Goal: Submit feedback/report problem

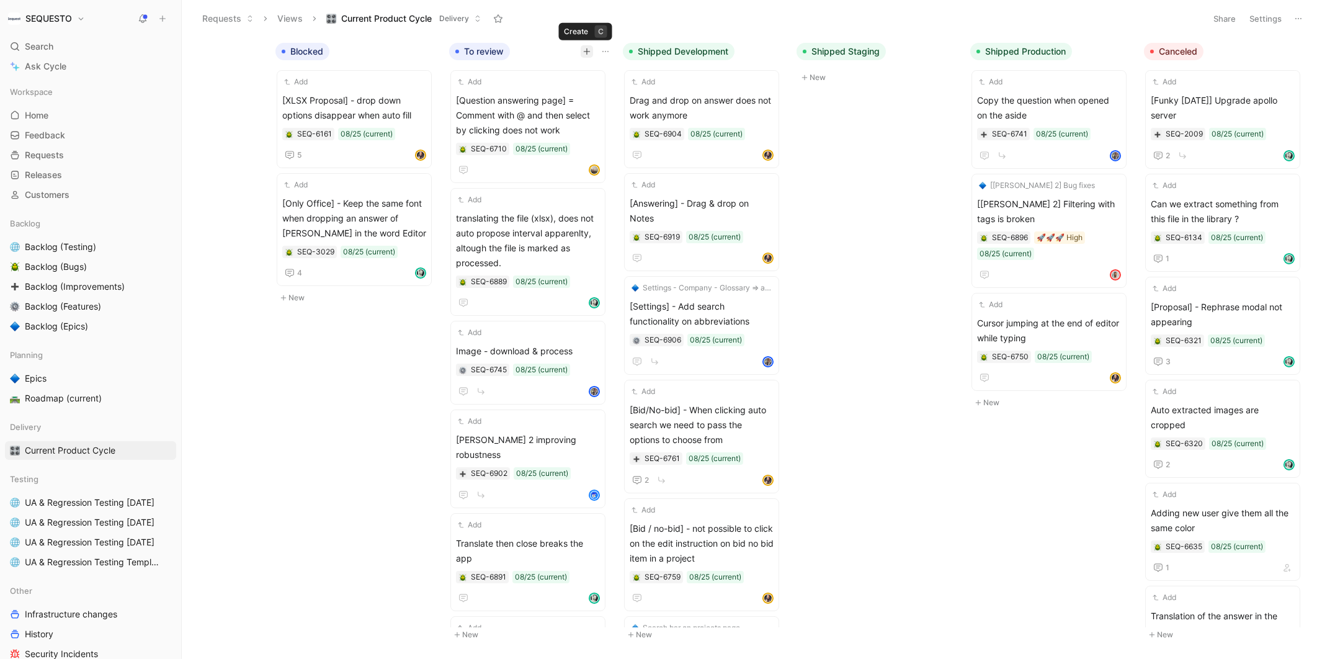
click at [588, 50] on icon "button" at bounding box center [586, 51] width 7 height 7
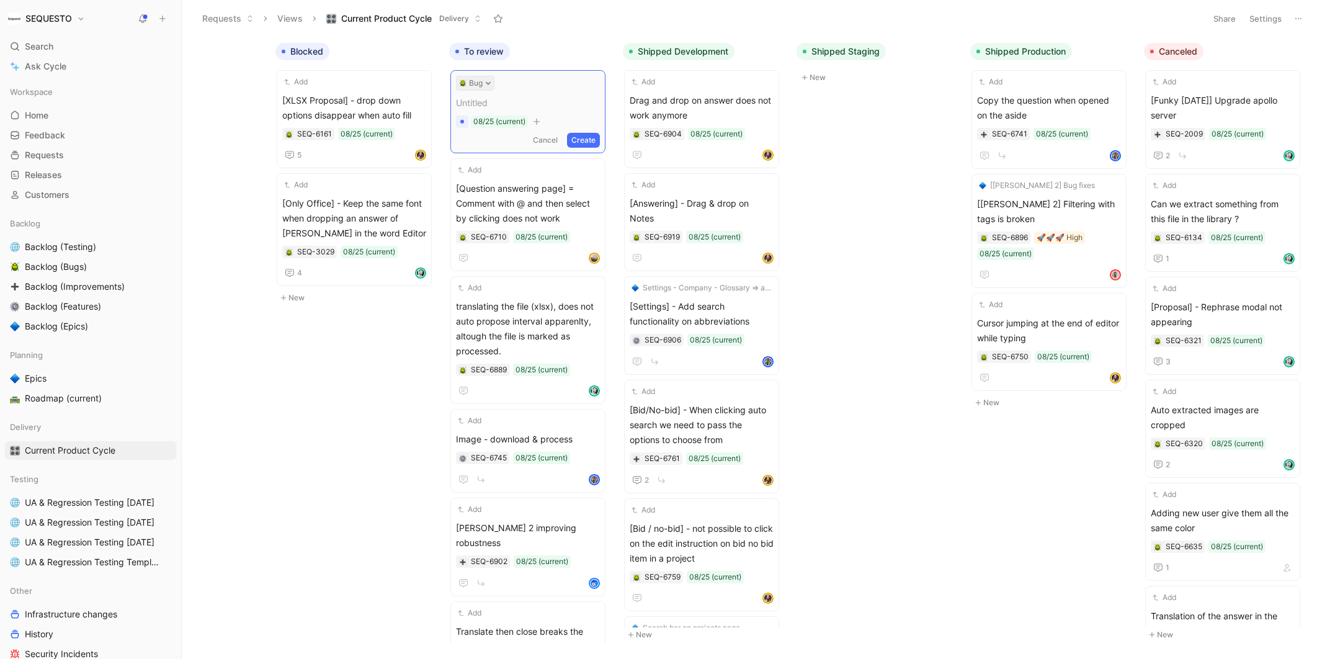
click at [490, 83] on button "Bug" at bounding box center [475, 83] width 38 height 15
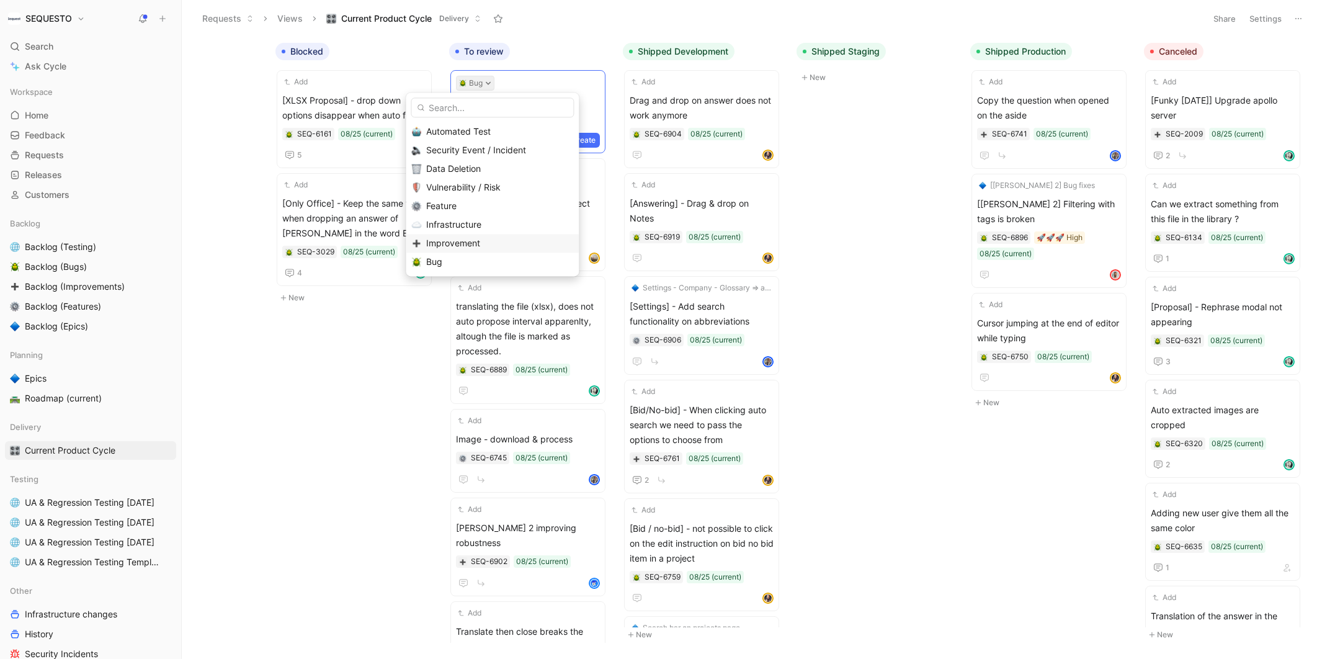
click at [468, 240] on span "Improvement" at bounding box center [453, 243] width 54 height 11
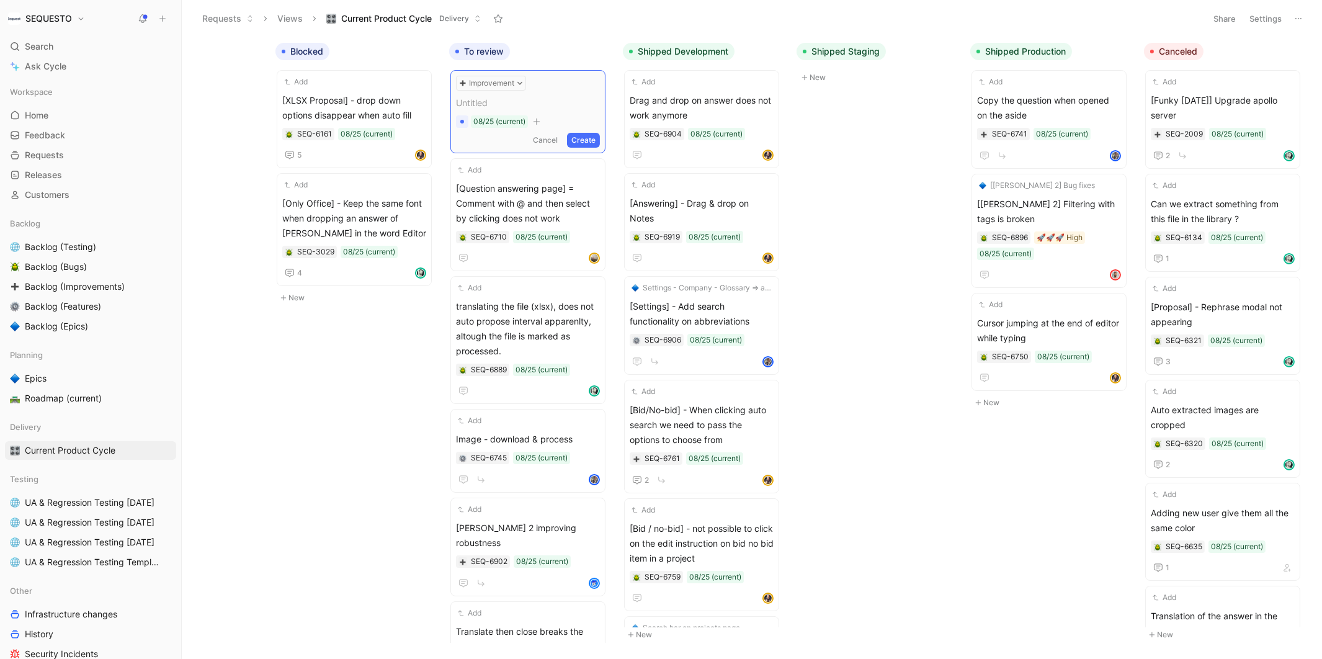
click at [498, 103] on span at bounding box center [528, 103] width 144 height 15
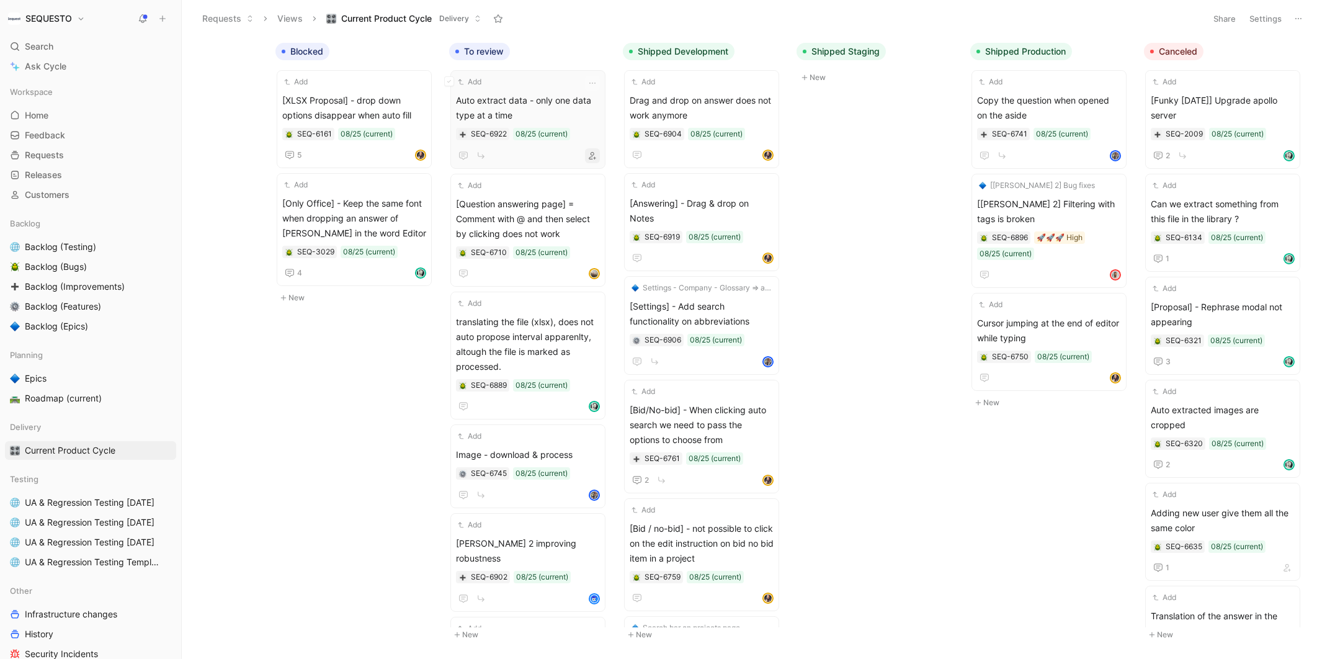
click at [596, 154] on icon "button" at bounding box center [592, 155] width 7 height 7
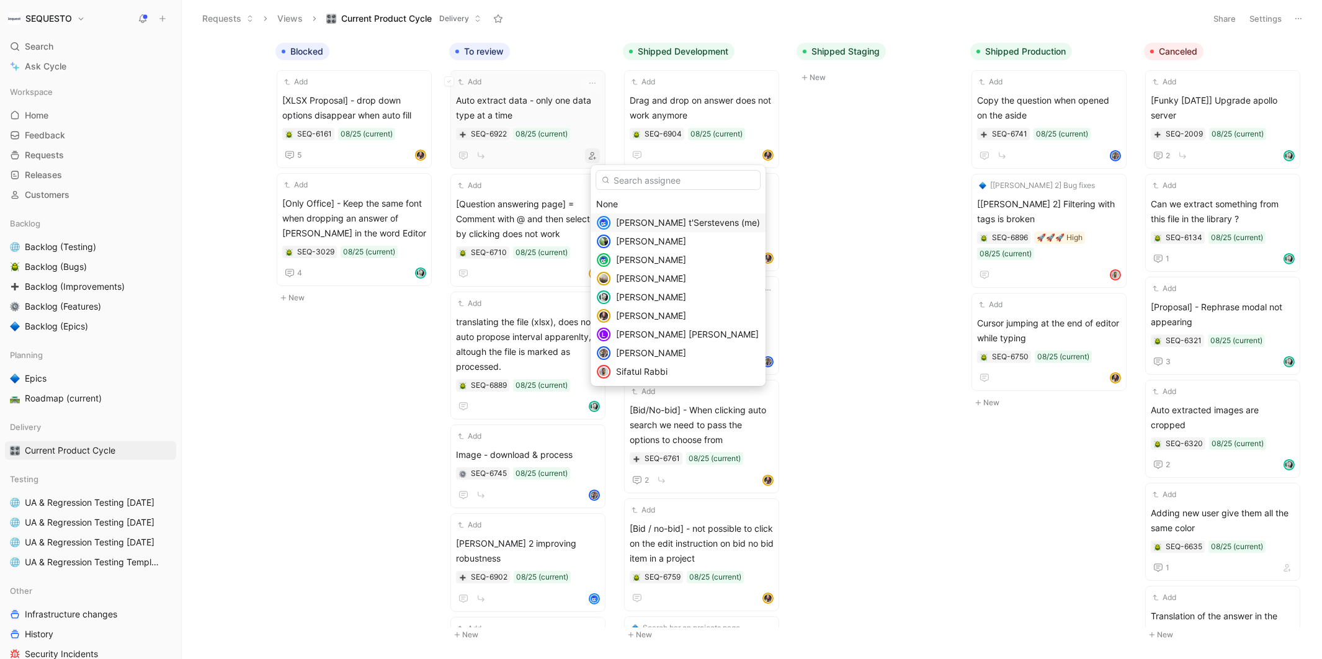
click at [628, 226] on span "[PERSON_NAME] t'Serstevens (me)" at bounding box center [688, 222] width 144 height 11
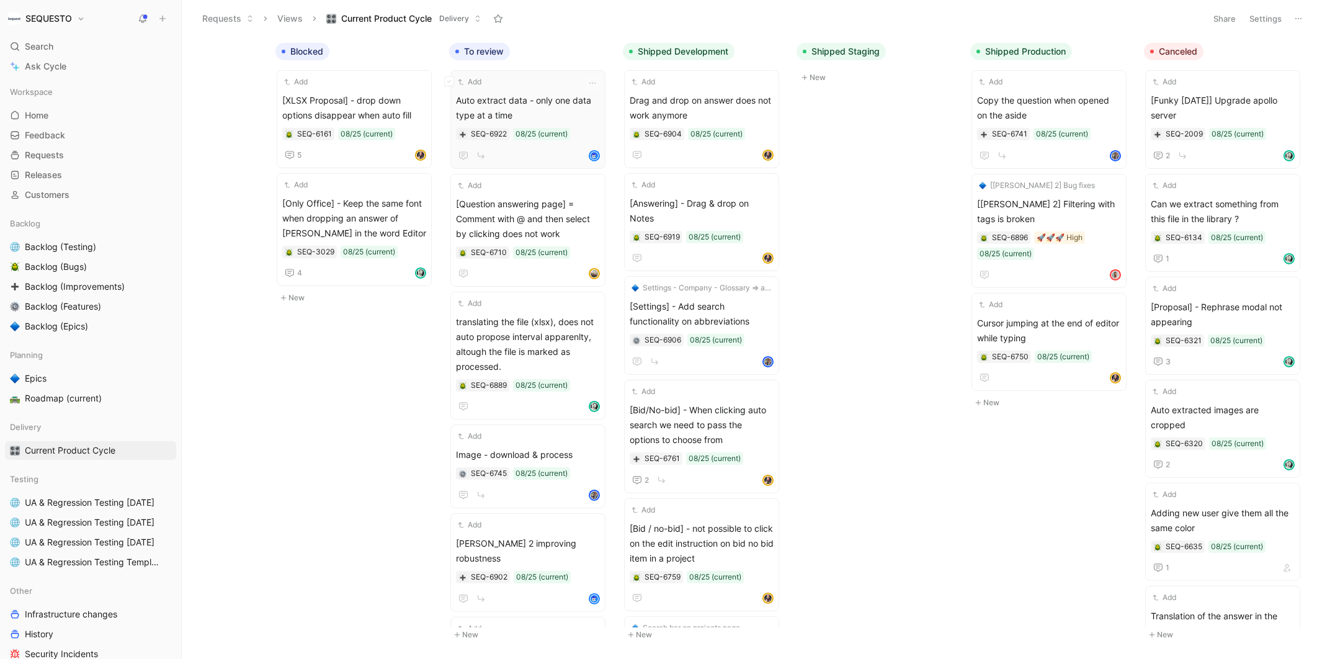
click at [521, 112] on span "Auto extract data - only one data type at a time" at bounding box center [528, 108] width 144 height 30
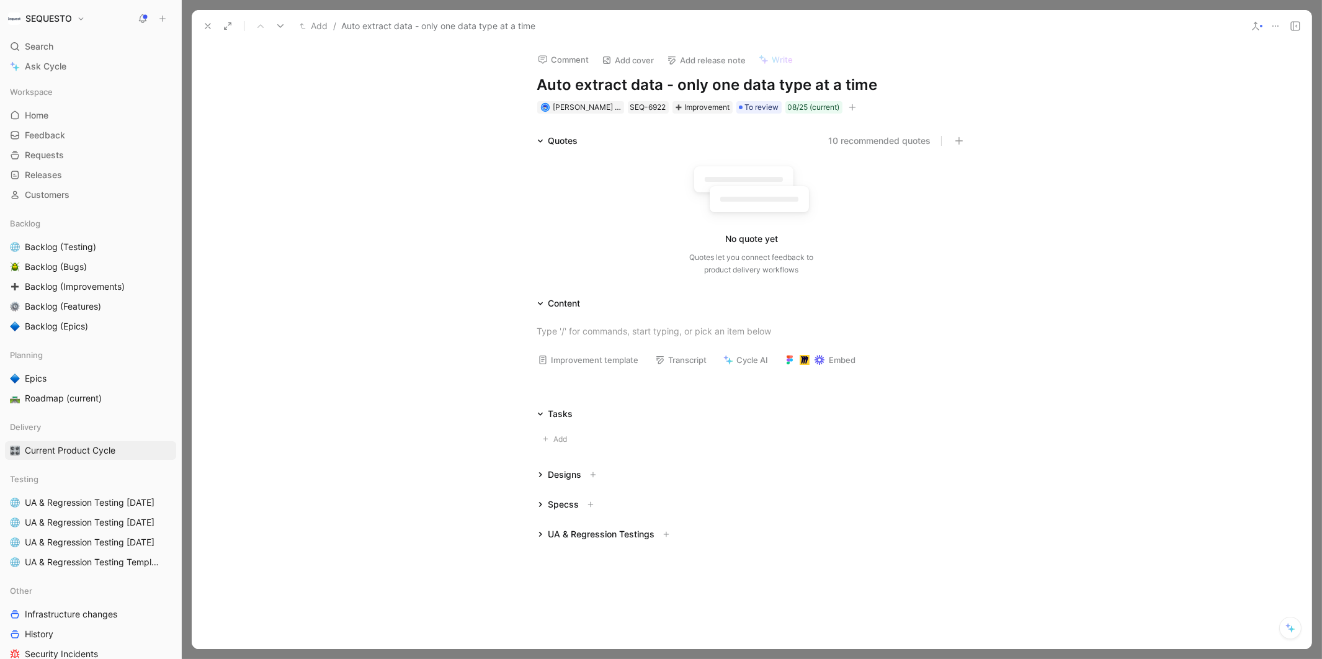
drag, startPoint x: 734, startPoint y: 88, endPoint x: 681, endPoint y: 88, distance: 53.4
click at [681, 88] on h1 "Auto extract data - only one data type at a time" at bounding box center [751, 85] width 429 height 20
